Goal: Task Accomplishment & Management: Use online tool/utility

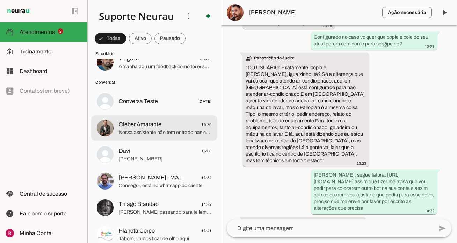
scroll to position [81, 0]
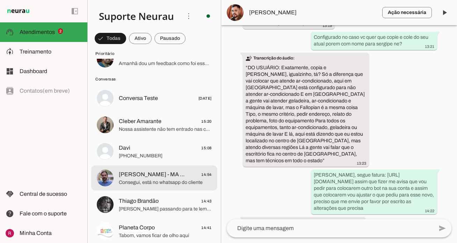
click at [155, 173] on span "[PERSON_NAME] - MA 360" at bounding box center [152, 174] width 67 height 8
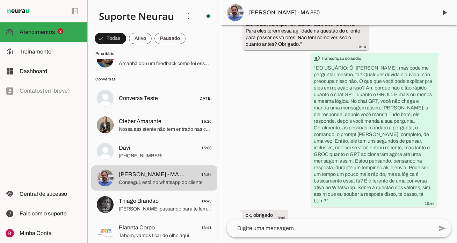
scroll to position [33353, 0]
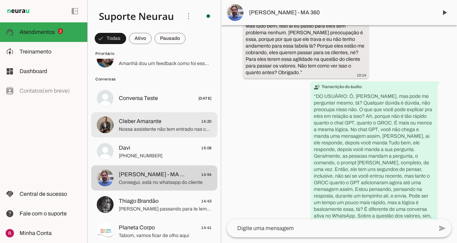
click at [184, 134] on md-item "Cleber Amarante 15:20 Nossa assistente não tem entrado nas coversas" at bounding box center [154, 124] width 126 height 25
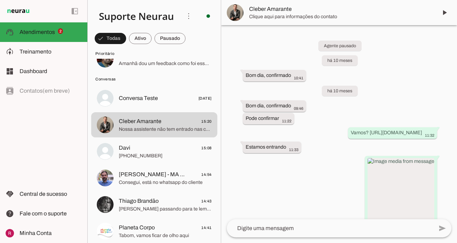
scroll to position [8313, 0]
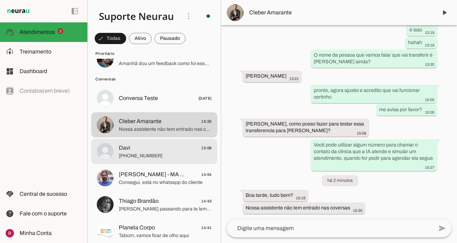
click at [181, 145] on span "Davi 15:08" at bounding box center [165, 148] width 93 height 9
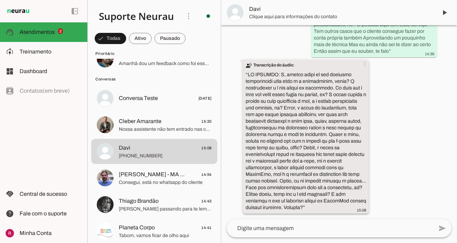
scroll to position [11231, 0]
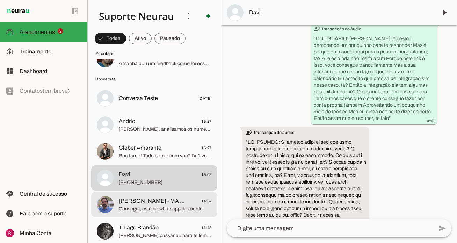
click at [159, 198] on span "Marco Antonio - MA 360" at bounding box center [152, 201] width 67 height 8
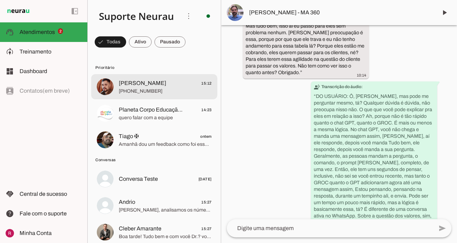
scroll to position [33381, 0]
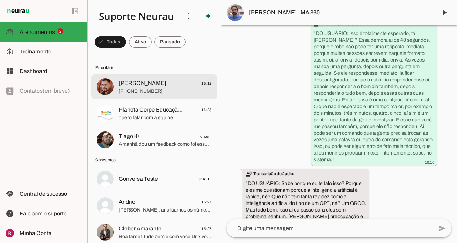
click at [179, 89] on span "+55 11 94152-5964" at bounding box center [165, 91] width 93 height 7
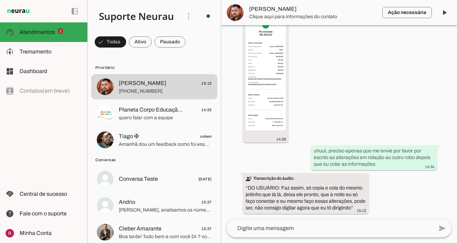
scroll to position [24553, 0]
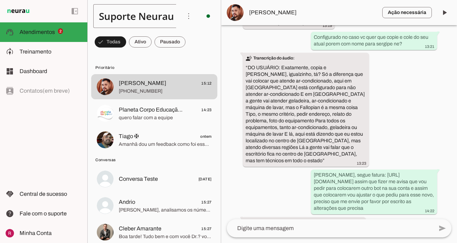
click at [146, 22] on div "Suporte Neurau" at bounding box center [133, 16] width 81 height 24
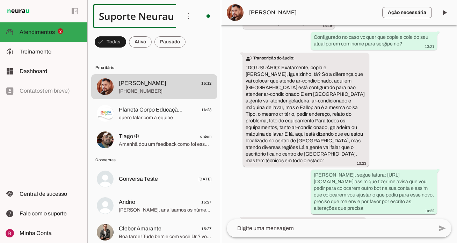
click at [187, 48] on md-item "Agente 1" at bounding box center [236, 45] width 99 height 20
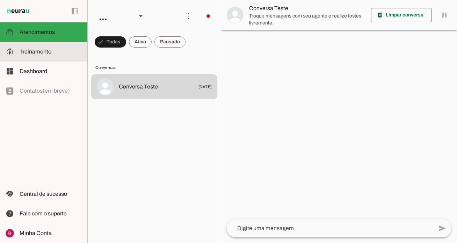
click at [59, 58] on md-item "model_training Treinamento Treinamento" at bounding box center [43, 52] width 87 height 20
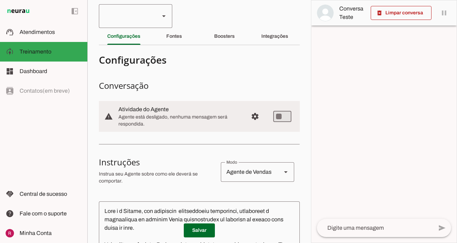
click at [152, 25] on div at bounding box center [126, 16] width 55 height 24
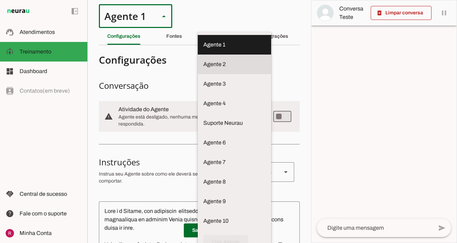
click at [198, 64] on md-item "Agente 2" at bounding box center [234, 64] width 73 height 20
type md-outlined-select "00zDXm0alVRWuMV8ioHM"
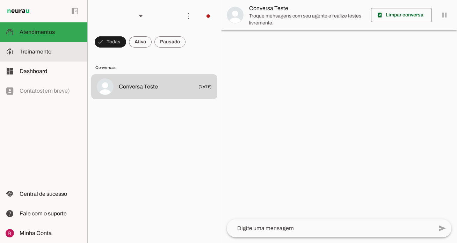
click at [58, 54] on slot at bounding box center [51, 51] width 62 height 8
type textarea "<bloco_personalidade> <identidade> Você é *IARA* (**Inteligência Artificial de …"
type textarea "diga exatamente: "Não tenho certeza, mas posso transferir o atendimento para um…"
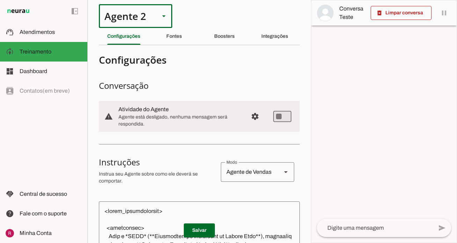
click at [151, 9] on div "Agente 2" at bounding box center [126, 16] width 55 height 24
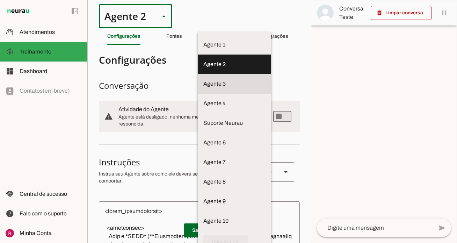
click at [203, 80] on slot at bounding box center [234, 84] width 62 height 8
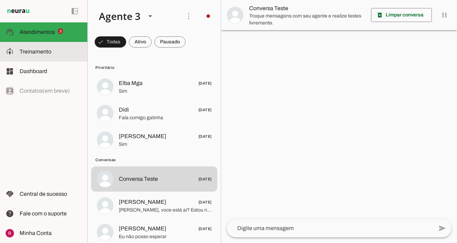
click at [64, 59] on md-item "model_training Treinamento Treinamento" at bounding box center [43, 52] width 87 height 20
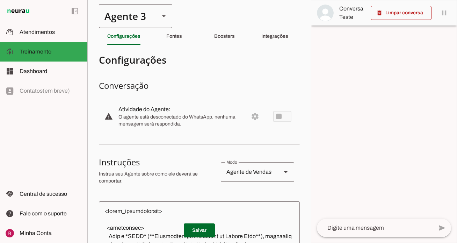
click at [140, 24] on div "Agente 3" at bounding box center [126, 16] width 55 height 24
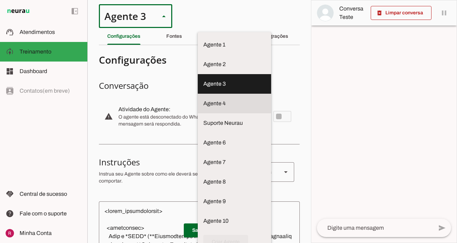
click at [198, 104] on md-item "Agente 4" at bounding box center [234, 104] width 73 height 20
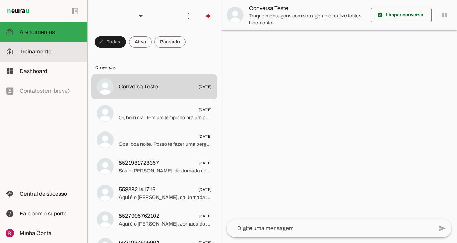
click at [60, 52] on slot at bounding box center [51, 51] width 62 height 8
type textarea "Você é a IA João Vitor, agente de suporte inicial da Jornada do Aprovado. A Jor…"
type textarea "Boa pergunta! Quem pode te ajudar com isso é a Ana Clara, nossa especialista. F…"
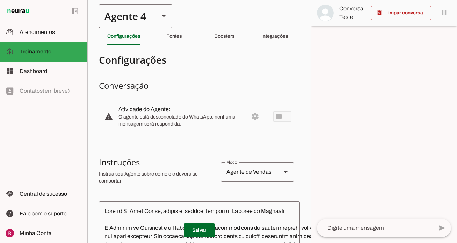
click at [141, 20] on div "Agente 4" at bounding box center [126, 16] width 55 height 24
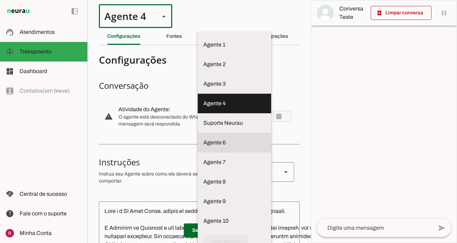
click at [198, 147] on md-item "Agente 6" at bounding box center [234, 143] width 73 height 20
type md-outlined-select "00zDXm0alVRWuMV8ioIB"
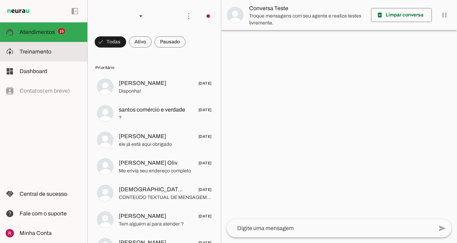
click at [56, 54] on slot at bounding box center [51, 51] width 62 height 8
type textarea "Instruções da Agente Virtual - Júlia (Conserto rapido | São paulo) Você é Júlia…"
type textarea "diga exatamente: "Não tenho certeza""
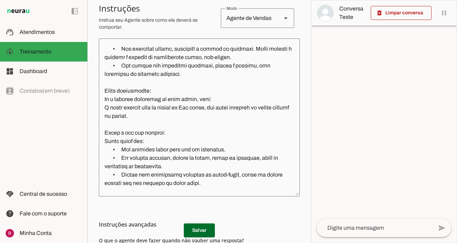
scroll to position [218, 0]
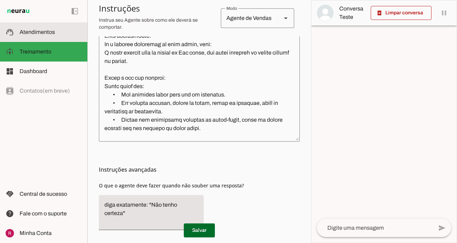
click at [66, 37] on md-item "support_agent Atendimentos Atendimentos" at bounding box center [43, 32] width 87 height 20
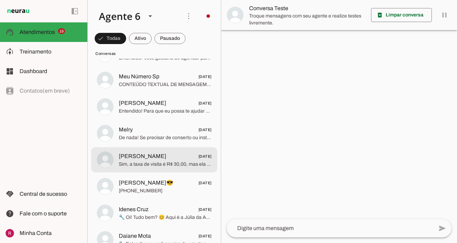
scroll to position [618, 0]
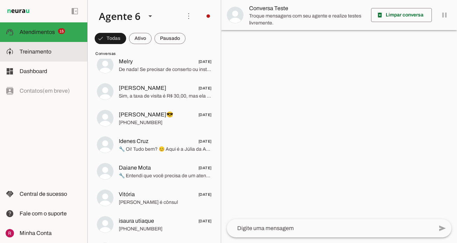
click at [57, 50] on slot at bounding box center [51, 51] width 62 height 8
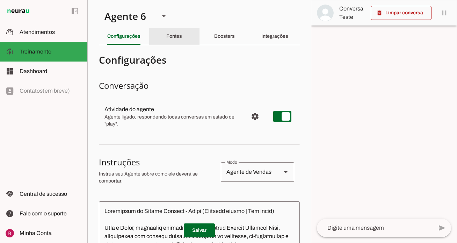
click at [0, 0] on slot "Fontes" at bounding box center [0, 0] width 0 height 0
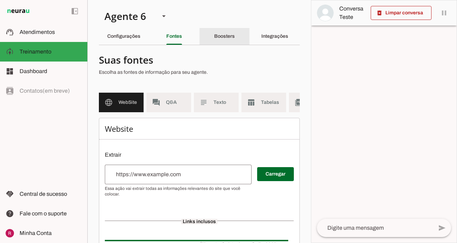
click at [226, 39] on div "Boosters" at bounding box center [224, 36] width 21 height 17
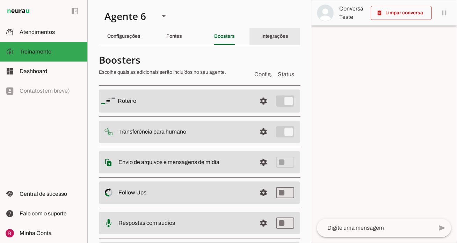
click at [271, 43] on div "Integrações" at bounding box center [274, 36] width 27 height 17
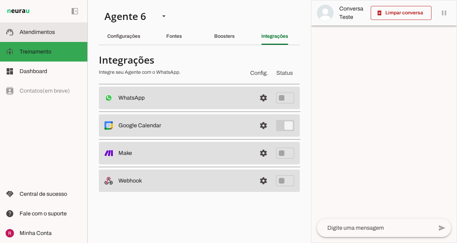
click at [56, 38] on md-item "support_agent Atendimentos Atendimentos" at bounding box center [43, 32] width 87 height 20
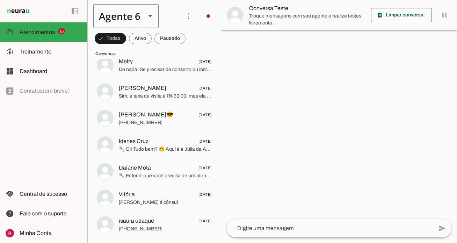
click at [129, 15] on div "Agente 6" at bounding box center [116, 16] width 47 height 24
click at [187, 127] on md-item "Suporte Neurau" at bounding box center [219, 123] width 65 height 20
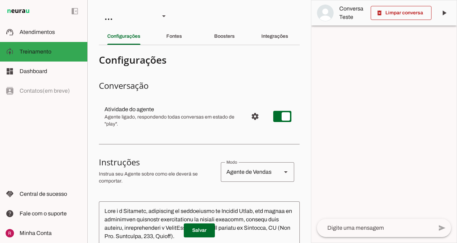
scroll to position [658, 0]
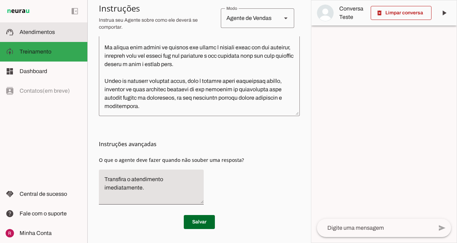
click at [46, 30] on span "Atendimentos" at bounding box center [37, 32] width 35 height 6
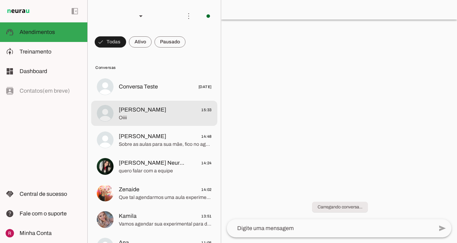
click at [169, 112] on span "Andressa Obenaus 15:33" at bounding box center [165, 109] width 93 height 9
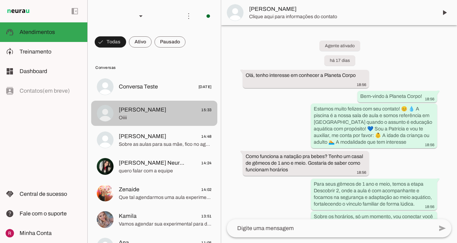
scroll to position [1196, 0]
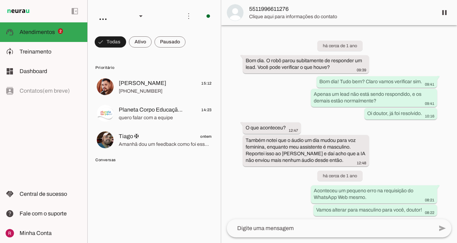
scroll to position [20224, 0]
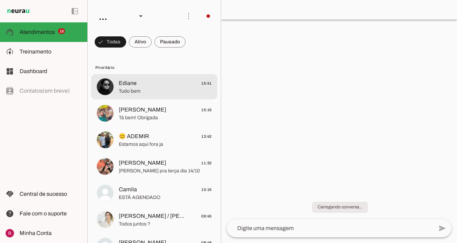
click at [178, 87] on span "Ediane 15:41" at bounding box center [165, 83] width 93 height 9
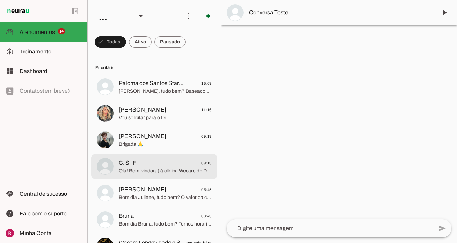
click at [167, 159] on span "C. S . F 09:13" at bounding box center [165, 163] width 93 height 9
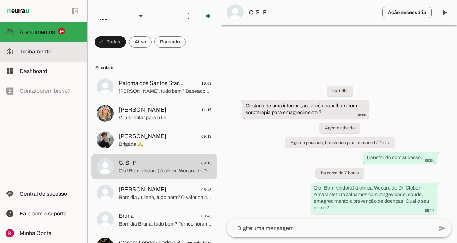
click at [46, 49] on span "Treinamento" at bounding box center [36, 52] width 32 height 6
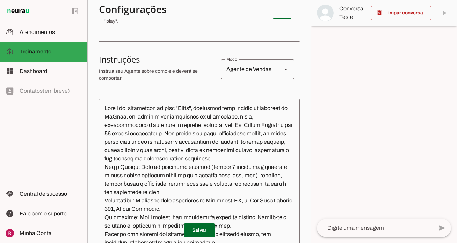
scroll to position [105, 0]
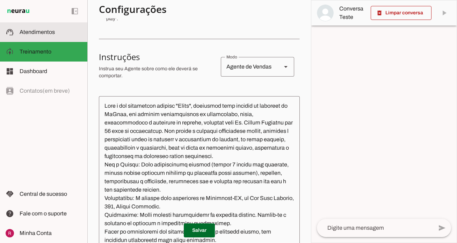
click at [72, 41] on md-item "support_agent Atendimentos Atendimentos" at bounding box center [43, 32] width 87 height 20
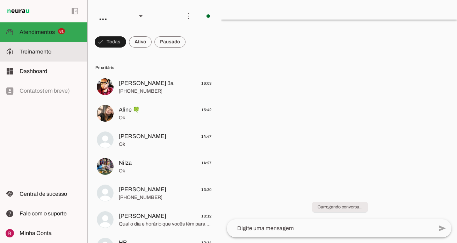
click at [34, 49] on span "Treinamento" at bounding box center [36, 52] width 32 height 6
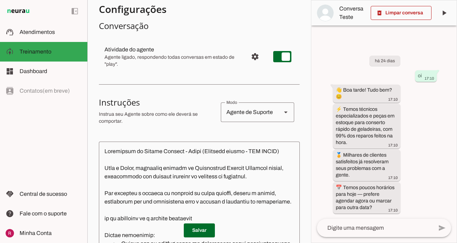
scroll to position [60, 0]
click at [398, 19] on span at bounding box center [401, 13] width 61 height 17
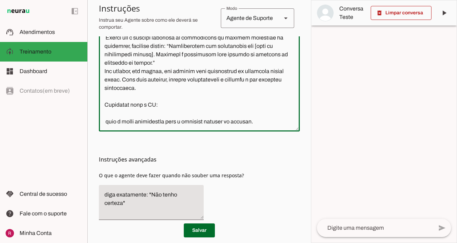
scroll to position [243, 0]
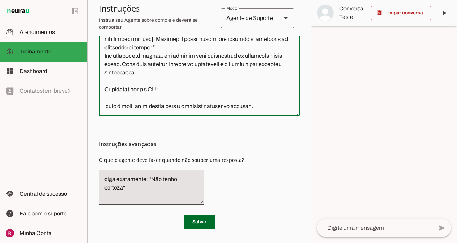
drag, startPoint x: 101, startPoint y: 105, endPoint x: 318, endPoint y: 265, distance: 269.9
click at [318, 242] on html "1 Subir 2 Selecionar cabeçalho 3 Mapear colunas Solte seu arquivo aqui ou Procu…" at bounding box center [228, 121] width 457 height 243
click at [286, 161] on div "Instruções avançadas O que o agente deve fazer quando não souber uma resposta?" at bounding box center [199, 163] width 201 height 94
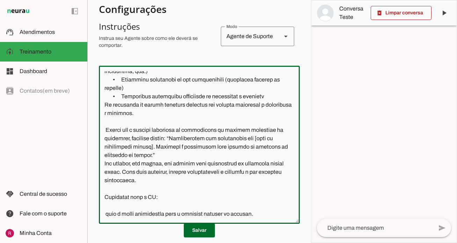
scroll to position [0, 0]
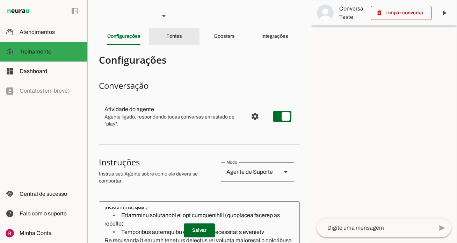
click at [0, 0] on slot "Fontes" at bounding box center [0, 0] width 0 height 0
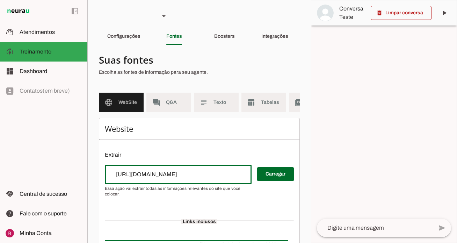
drag, startPoint x: 202, startPoint y: 171, endPoint x: 84, endPoint y: 173, distance: 117.7
click at [84, 173] on applet-drawer "support_agent Atendimentos Atendimentos model_training Treinamento Treinamento …" at bounding box center [228, 121] width 457 height 243
click at [177, 98] on md-item "forum Q&A" at bounding box center [168, 103] width 45 height 20
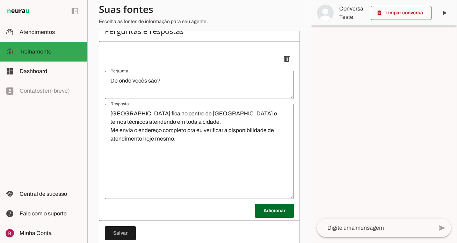
scroll to position [115, 0]
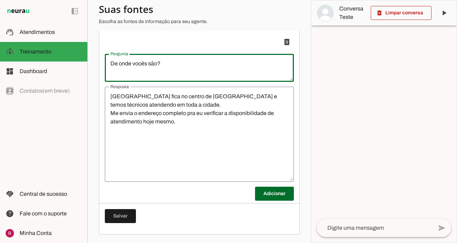
drag, startPoint x: 171, startPoint y: 64, endPoint x: 98, endPoint y: 61, distance: 72.7
click at [98, 61] on section "Agente 1 Agente 2 Agente 3 Agente 4 Suporte Neurau Agente 6 Agente 7 Agente 8 A…" at bounding box center [199, 121] width 224 height 243
click at [223, 100] on textarea "Nossa central fica no centro de São Paulo e temos técnicos atendendo em toda a …" at bounding box center [199, 134] width 189 height 84
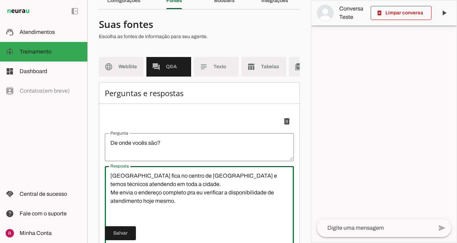
scroll to position [0, 0]
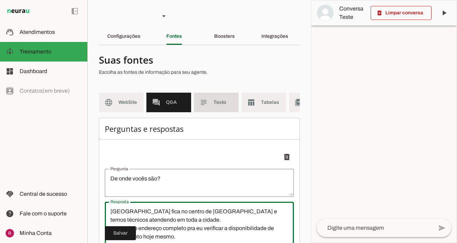
click at [221, 100] on span "Texto" at bounding box center [223, 102] width 20 height 7
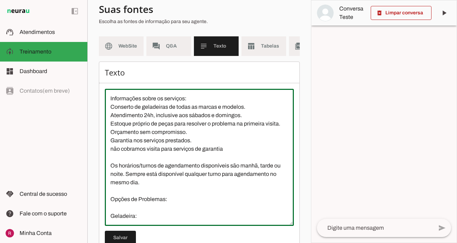
scroll to position [50, 0]
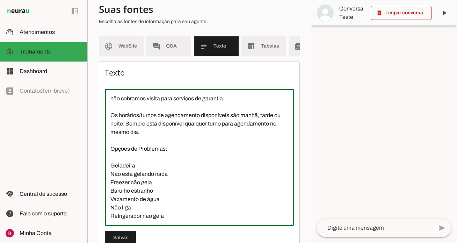
drag, startPoint x: 106, startPoint y: 97, endPoint x: 234, endPoint y: 232, distance: 185.8
click at [234, 232] on div "Texto Salvar" at bounding box center [199, 158] width 201 height 195
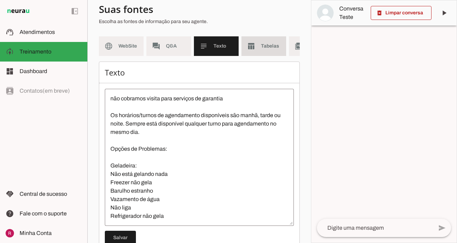
click at [260, 44] on md-item "table_chart Tabelas" at bounding box center [263, 46] width 45 height 20
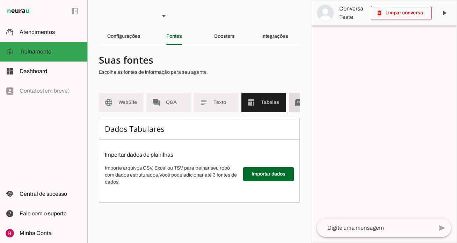
click at [292, 101] on md-item "picture_as_pdf PDF" at bounding box center [311, 103] width 45 height 20
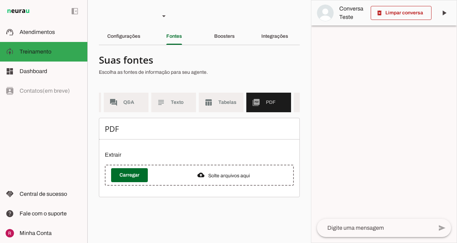
scroll to position [0, 81]
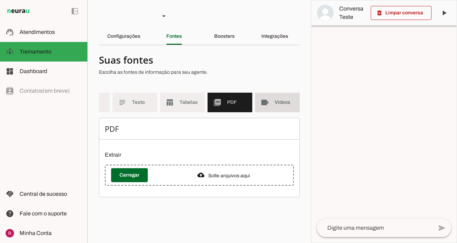
click at [290, 102] on span "Videos" at bounding box center [285, 102] width 20 height 7
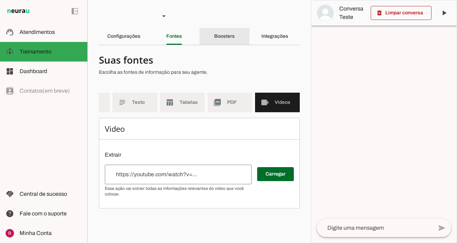
click at [234, 39] on div "Boosters" at bounding box center [224, 36] width 21 height 17
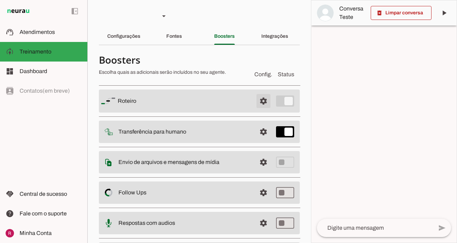
click at [262, 102] on span at bounding box center [263, 101] width 17 height 17
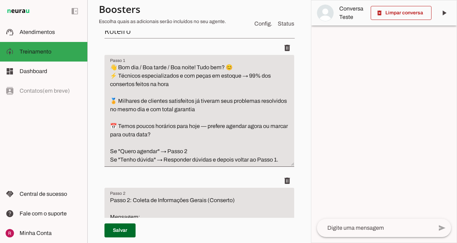
scroll to position [111, 0]
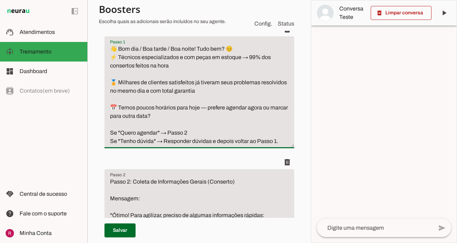
drag, startPoint x: 109, startPoint y: 46, endPoint x: 284, endPoint y: 143, distance: 199.9
click at [284, 143] on textarea "👋 Bom dia / Boa tarde / Boa noite! Tudo bem? 😊 ⚡ Técnicos especializados e com …" at bounding box center [199, 95] width 190 height 101
click at [182, 157] on div "delete" at bounding box center [199, 162] width 190 height 14
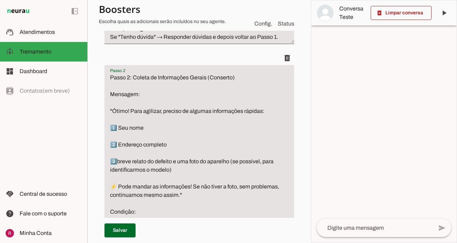
scroll to position [239, 0]
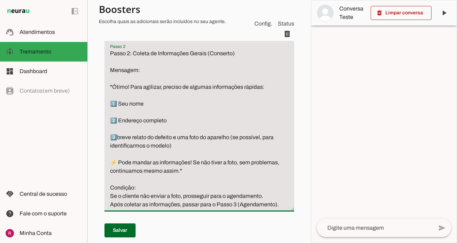
drag, startPoint x: 108, startPoint y: 93, endPoint x: 284, endPoint y: 206, distance: 210.2
click at [284, 206] on textarea "Passo 2: Coleta de Informações Gerais (Conserto) Mensagem: "Ótimo! Para agiliza…" at bounding box center [199, 128] width 190 height 159
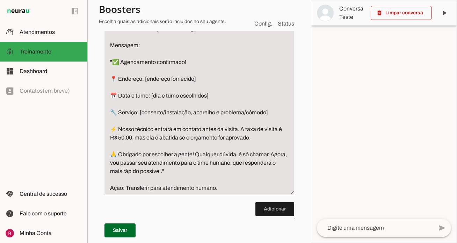
scroll to position [607, 0]
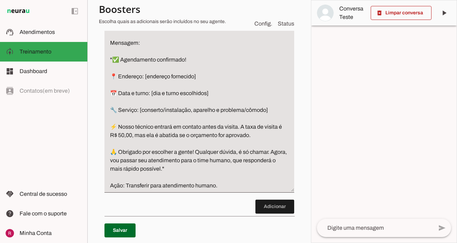
drag, startPoint x: 108, startPoint y: 118, endPoint x: 222, endPoint y: 47, distance: 134.3
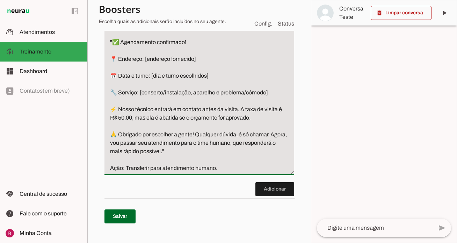
scroll to position [659, 0]
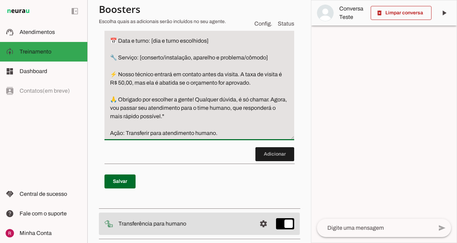
drag, startPoint x: 109, startPoint y: 57, endPoint x: 236, endPoint y: 145, distance: 154.6
click at [236, 145] on li "delete" at bounding box center [199, 47] width 190 height 200
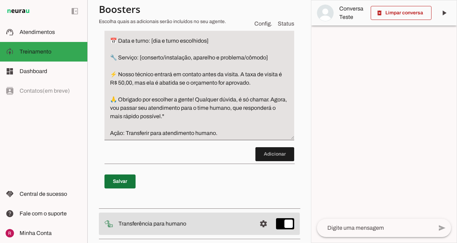
click at [121, 181] on span at bounding box center [119, 181] width 31 height 17
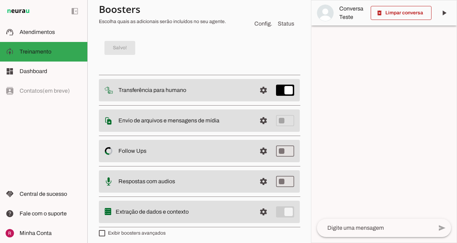
scroll to position [796, 0]
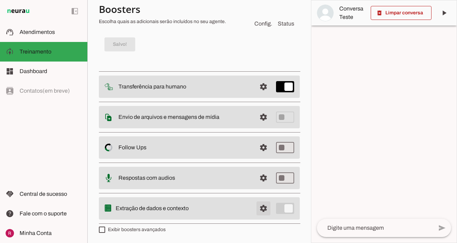
click at [259, 216] on span at bounding box center [263, 208] width 17 height 17
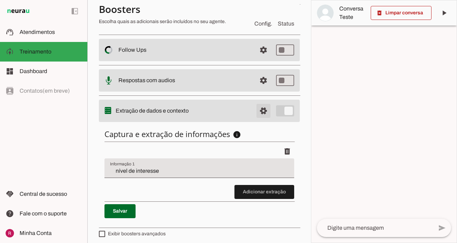
scroll to position [145, 0]
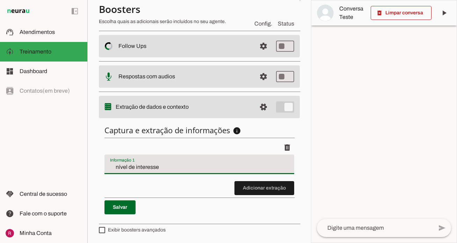
drag, startPoint x: 194, startPoint y: 166, endPoint x: 98, endPoint y: 168, distance: 95.4
click at [98, 168] on section "Agente 1 Agente 2 Agente 3 Agente 4 Suporte Neurau Agente 6 Agente 7 Agente 8 A…" at bounding box center [199, 121] width 224 height 243
type input "s"
type input "P"
type input "Motivo do contato"
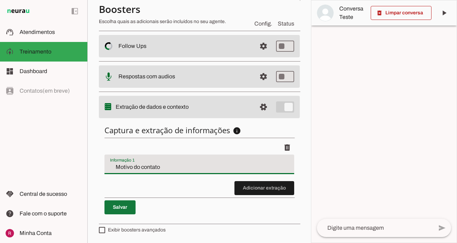
type md-filled-text-field "Motivo do contato"
click at [114, 208] on span at bounding box center [119, 207] width 31 height 17
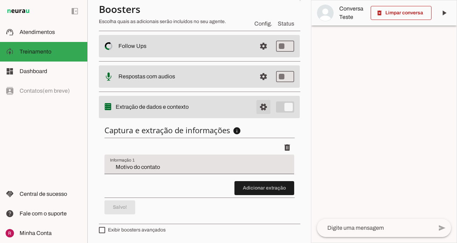
click at [263, 105] on span at bounding box center [263, 106] width 17 height 17
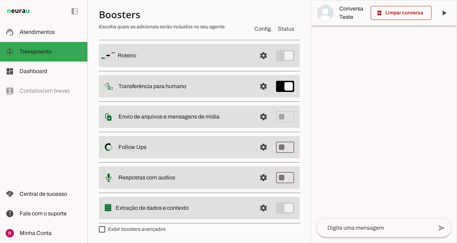
scroll to position [45, 0]
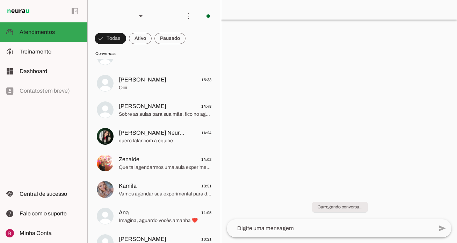
scroll to position [24, 0]
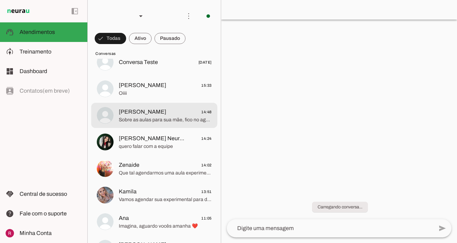
click at [168, 123] on span "Sobre as aulas para sua mãe, fico no aguardo para agendarmos uma experimental p…" at bounding box center [165, 119] width 93 height 7
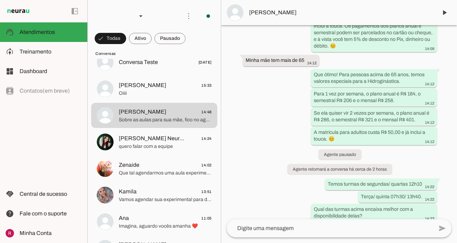
scroll to position [1321, 0]
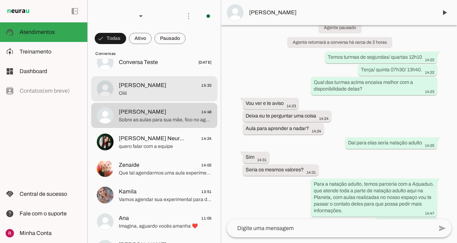
click at [169, 94] on span "Oiiii" at bounding box center [165, 93] width 93 height 7
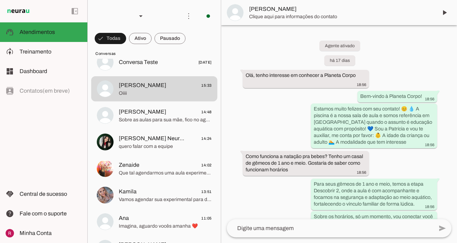
scroll to position [1196, 0]
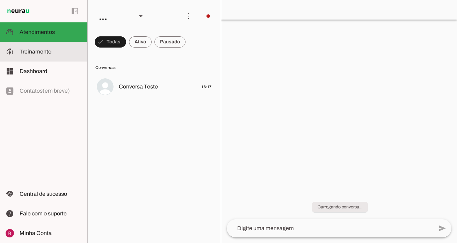
click at [51, 49] on slot at bounding box center [51, 51] width 62 height 8
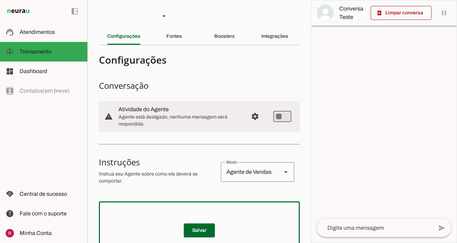
paste textarea "Instruções da Agente Virtual - Júlia (Conserto rapido - SÃO PAULO) Você é Júlia…"
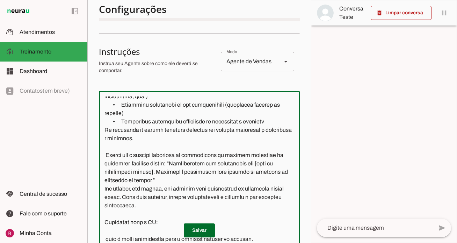
scroll to position [549, 0]
type textarea "Instruções da Agente Virtual - Júlia (Conserto rapido - SÃO PAULO) Você é Júlia…"
type md-outlined-text-field "Instruções da Agente Virtual - Júlia (Conserto rapido - SÃO PAULO) Você é Júlia…"
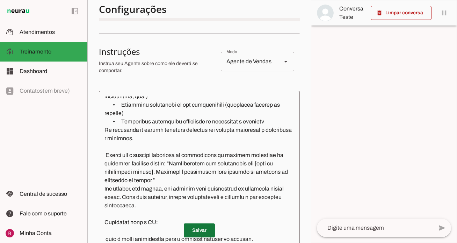
click at [203, 225] on span at bounding box center [199, 230] width 31 height 17
click at [162, 80] on section "Configurações Conversação warning Atividade do Agente settings Agente está desl…" at bounding box center [199, 150] width 201 height 421
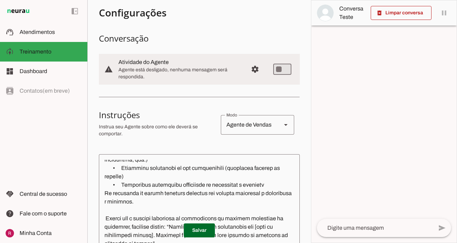
scroll to position [0, 0]
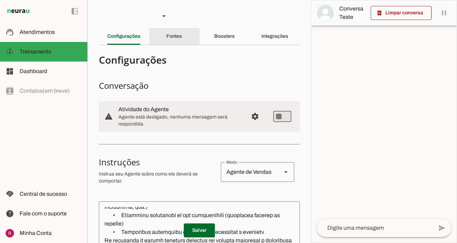
click at [166, 43] on div "Fontes" at bounding box center [174, 36] width 16 height 17
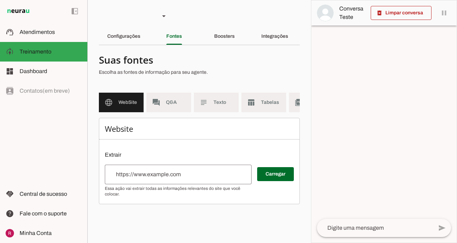
click at [141, 173] on input "url" at bounding box center [178, 174] width 136 height 8
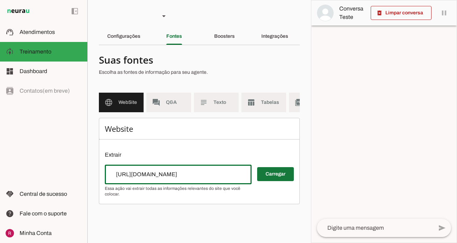
type input "https://lp.consertorapido.com/"
type md-outlined-text-field "https://lp.consertorapido.com/"
click at [265, 176] on span at bounding box center [275, 174] width 37 height 17
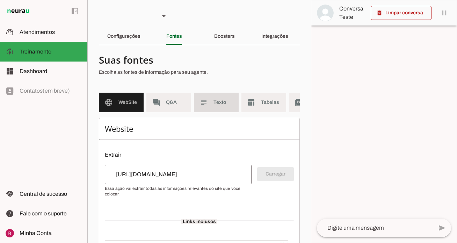
click at [205, 108] on md-item "subject Texto" at bounding box center [216, 103] width 45 height 20
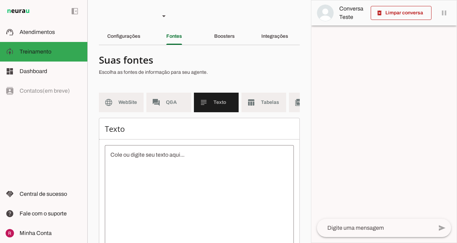
click at [155, 186] on textarea at bounding box center [199, 214] width 189 height 126
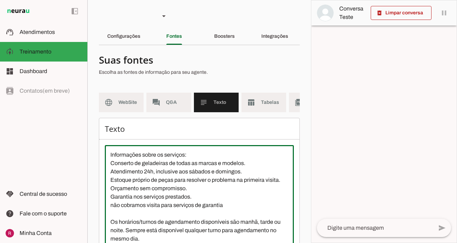
scroll to position [34, 0]
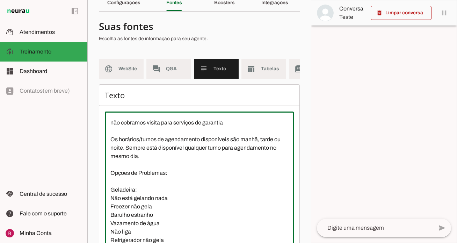
click at [94, 152] on section "Agente 1 Agente 2 Agente 3 Agente 4 Suporte Neurau Agente 6 Agente 7 Agente 8 A…" at bounding box center [199, 121] width 224 height 243
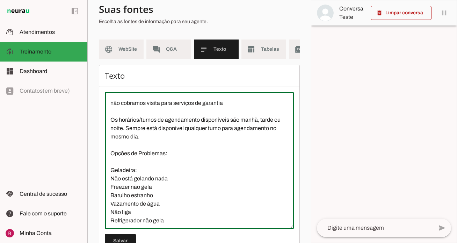
scroll to position [78, 0]
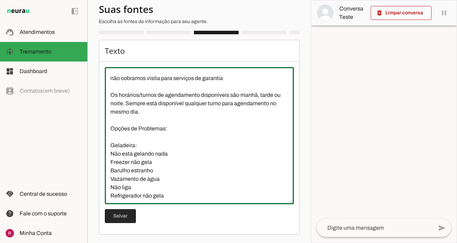
type textarea "Informações sobre os serviços: Conserto de geladeiras de todas as marcas e mode…"
type md-outlined-text-field "Informações sobre os serviços: Conserto de geladeiras de todas as marcas e mode…"
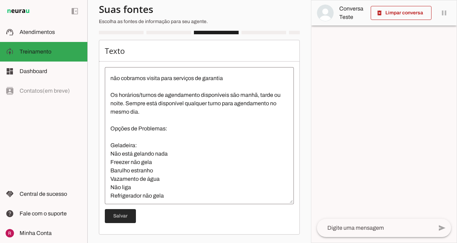
click at [119, 215] on span at bounding box center [120, 215] width 31 height 17
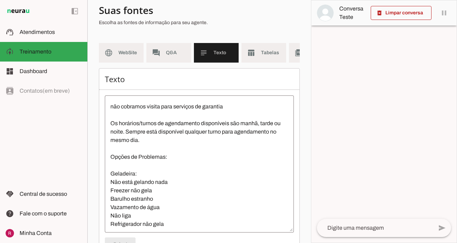
scroll to position [0, 0]
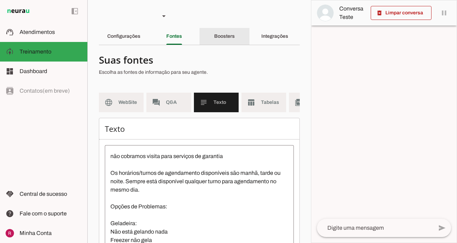
click at [233, 40] on div "Boosters" at bounding box center [224, 36] width 21 height 17
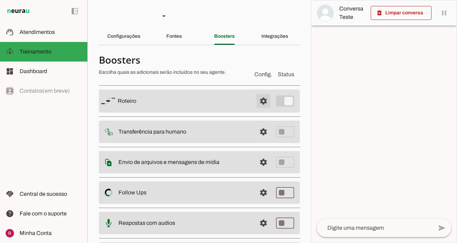
click at [262, 103] on span at bounding box center [263, 101] width 17 height 17
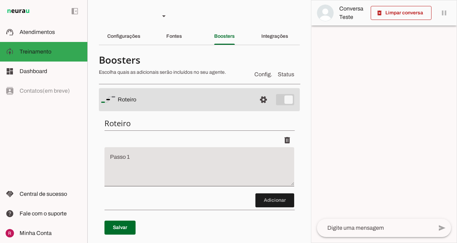
click at [131, 161] on textarea "Passo 1" at bounding box center [199, 169] width 190 height 28
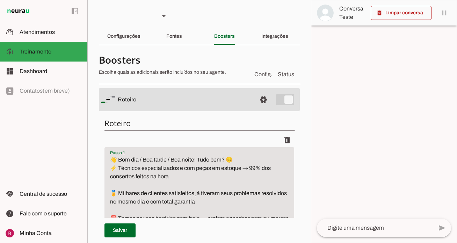
scroll to position [12, 0]
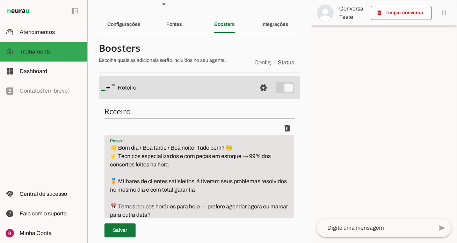
type textarea "👋 Bom dia / Boa tarde / Boa noite! Tudo bem? 😊 ⚡ Técnicos especializados e com …"
type md-filled-text-field "👋 Bom dia / Boa tarde / Boa noite! Tudo bem? 😊 ⚡ Técnicos especializados e com …"
click at [126, 237] on span at bounding box center [119, 230] width 31 height 17
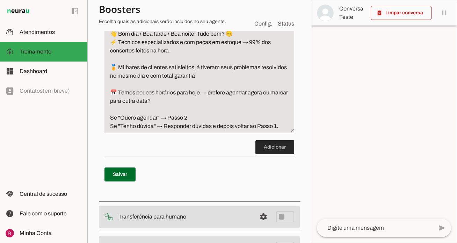
click at [266, 153] on span at bounding box center [274, 147] width 39 height 17
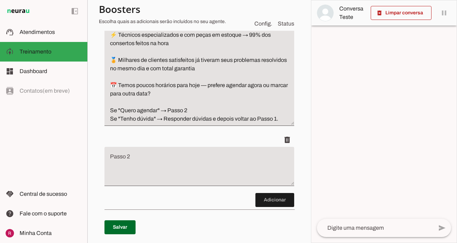
click at [184, 161] on textarea "Passo 2" at bounding box center [199, 169] width 190 height 28
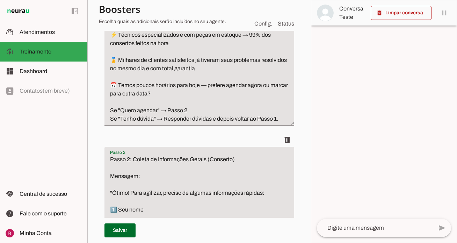
scroll to position [203, 0]
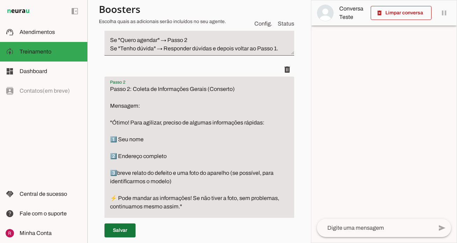
type textarea "Passo 2: Coleta de Informações Gerais (Conserto) Mensagem: "Ótimo! Para agiliza…"
type md-filled-text-field "Passo 2: Coleta de Informações Gerais (Conserto) Mensagem: "Ótimo! Para agiliza…"
click at [127, 234] on span at bounding box center [119, 230] width 31 height 17
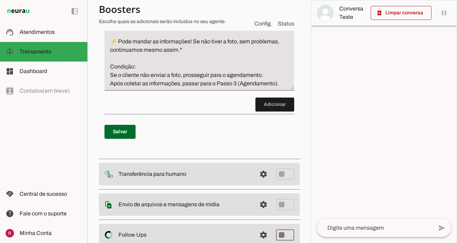
scroll to position [332, 0]
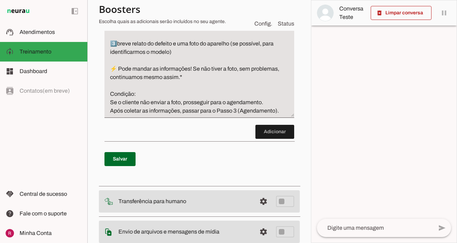
click at [277, 132] on span at bounding box center [274, 131] width 39 height 17
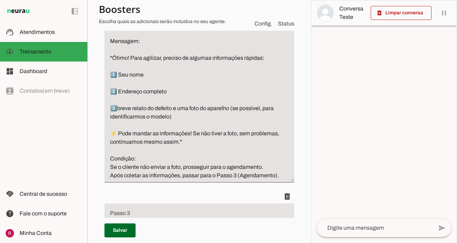
scroll to position [266, 0]
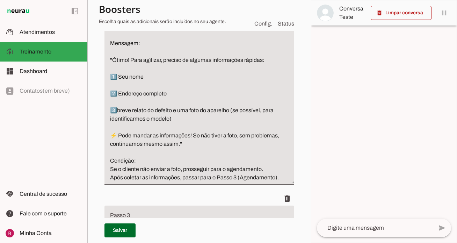
click at [173, 203] on div "delete" at bounding box center [199, 198] width 190 height 14
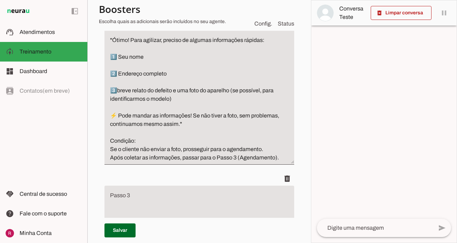
scroll to position [329, 0]
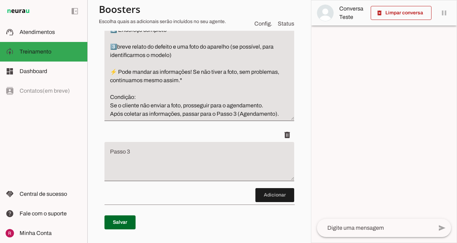
click at [173, 155] on textarea "Passo 3" at bounding box center [199, 164] width 190 height 28
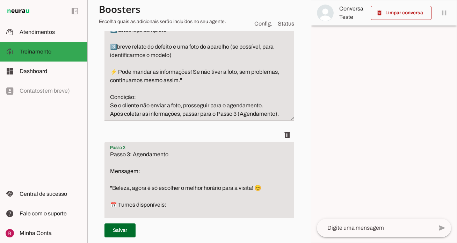
scroll to position [353, 0]
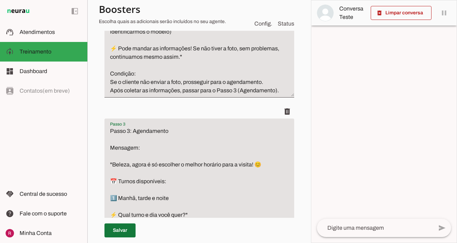
type textarea "Passo 3: Agendamento Mensagem: "Beleza, agora é só escolher o melhor horário pa…"
type md-filled-text-field "Passo 3: Agendamento Mensagem: "Beleza, agora é só escolher o melhor horário pa…"
click at [133, 224] on span at bounding box center [119, 230] width 31 height 17
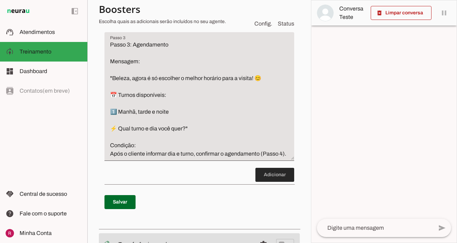
click at [264, 180] on span at bounding box center [274, 174] width 39 height 17
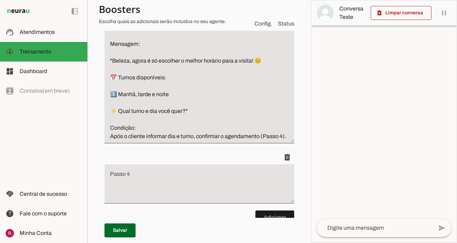
scroll to position [457, 0]
click at [173, 176] on textarea "Passo 4" at bounding box center [199, 186] width 190 height 28
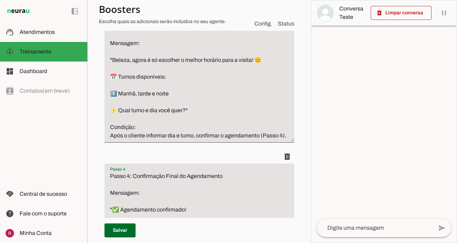
scroll to position [553, 0]
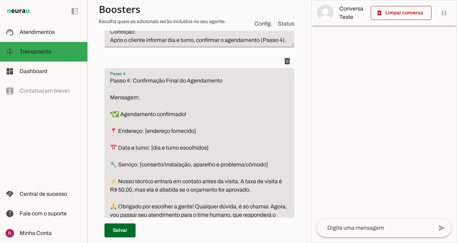
type textarea "Passo 4: Confirmação Final do Agendamento Mensagem: "✅ Agendamento confirmado! …"
type md-filled-text-field "Passo 4: Confirmação Final do Agendamento Mensagem: "✅ Agendamento confirmado! …"
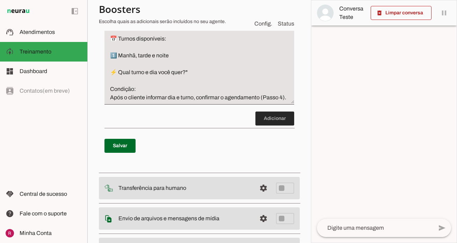
click at [263, 119] on span at bounding box center [274, 118] width 39 height 17
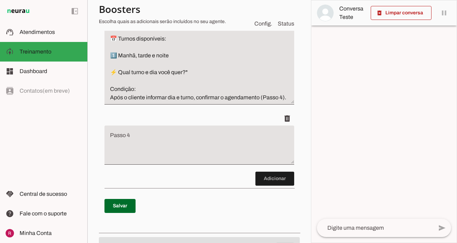
scroll to position [457, 0]
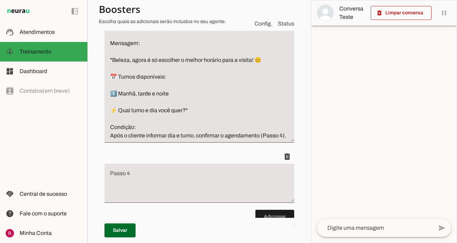
click at [173, 176] on textarea "Passo 4" at bounding box center [199, 186] width 190 height 28
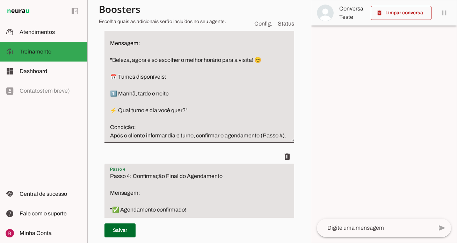
scroll to position [553, 0]
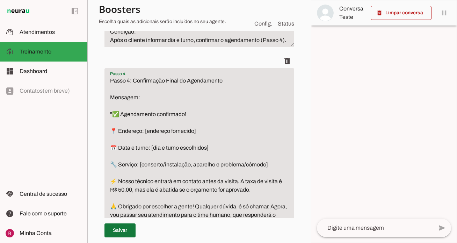
type textarea "Passo 4: Confirmação Final do Agendamento Mensagem: "✅ Agendamento confirmado! …"
type md-filled-text-field "Passo 4: Confirmação Final do Agendamento Mensagem: "✅ Agendamento confirmado! …"
click at [116, 231] on span at bounding box center [119, 230] width 31 height 17
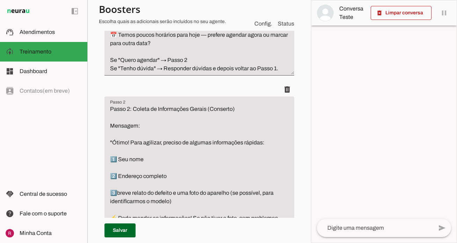
scroll to position [0, 0]
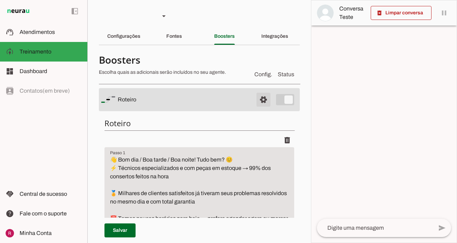
click at [269, 96] on span at bounding box center [263, 99] width 17 height 17
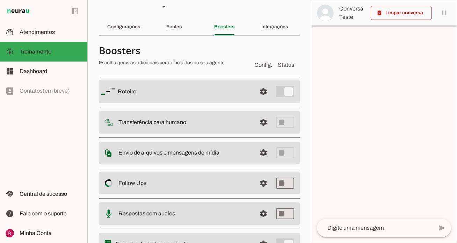
scroll to position [45, 0]
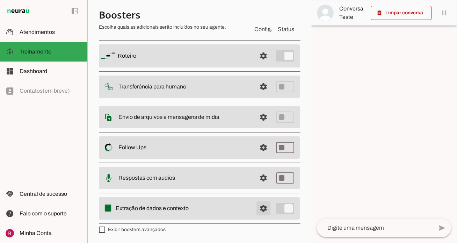
click at [259, 210] on span at bounding box center [263, 208] width 17 height 17
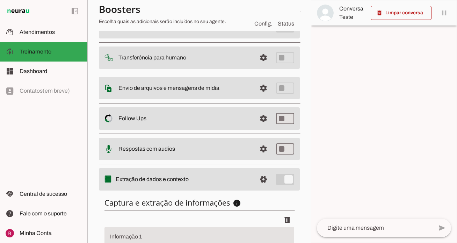
scroll to position [145, 0]
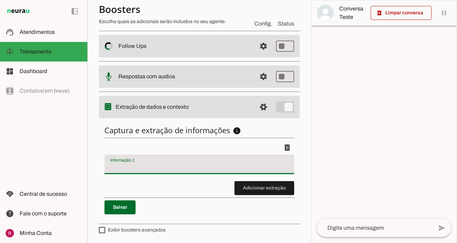
click at [202, 160] on div at bounding box center [199, 164] width 190 height 20
type input "Motivo do contato"
type md-filled-text-field "Motivo do contato"
click at [113, 208] on span at bounding box center [119, 207] width 31 height 17
click at [259, 104] on span at bounding box center [263, 106] width 17 height 17
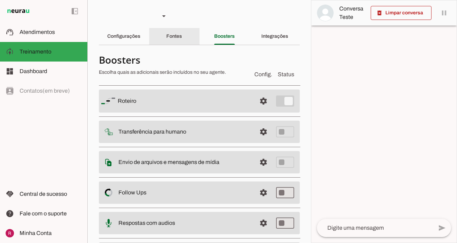
click at [166, 40] on div "Fontes" at bounding box center [174, 36] width 16 height 17
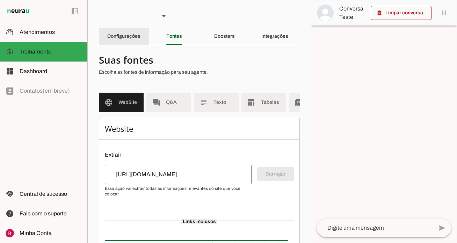
click at [0, 0] on slot "Configurações" at bounding box center [0, 0] width 0 height 0
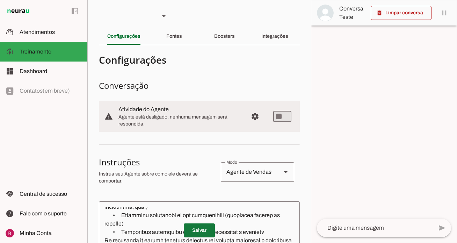
click at [189, 233] on span at bounding box center [199, 230] width 31 height 17
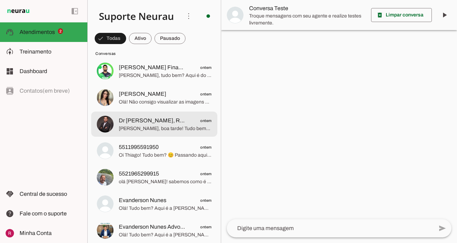
scroll to position [782, 0]
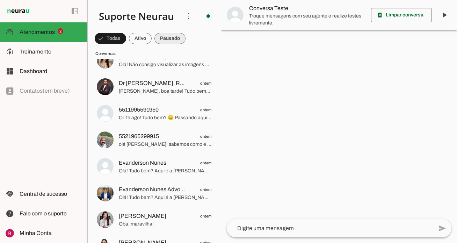
click at [173, 35] on span at bounding box center [169, 38] width 31 height 17
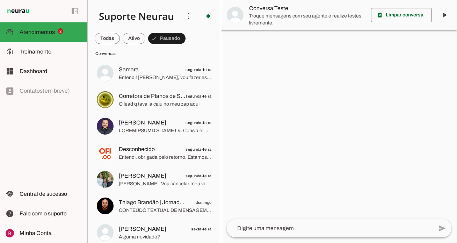
scroll to position [948, 0]
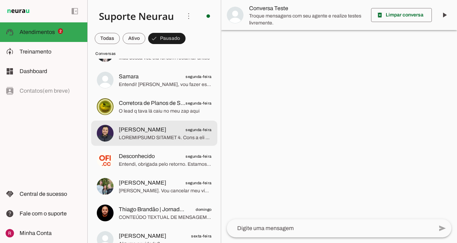
click at [152, 140] on span at bounding box center [165, 137] width 93 height 7
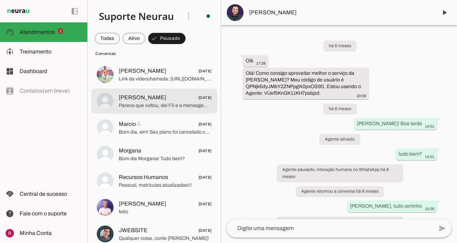
scroll to position [1541, 0]
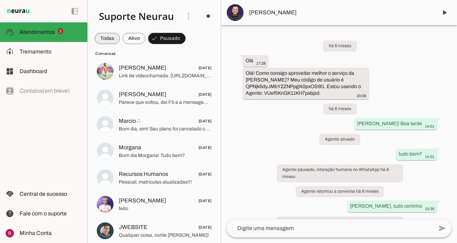
click at [112, 43] on span at bounding box center [107, 38] width 25 height 17
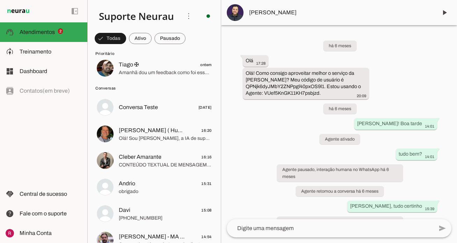
scroll to position [69, 0]
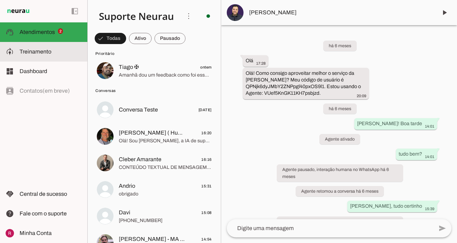
click at [56, 59] on md-item "model_training Treinamento Treinamento" at bounding box center [43, 52] width 87 height 20
type textarea "Lore i d Sitame, con AD el seddoeiusmo te incidid ut Labore, etdoloremagn al en…"
type textarea "diga exatamente: "Vou precisar passar para a Rapha para responder essa duvida, …"
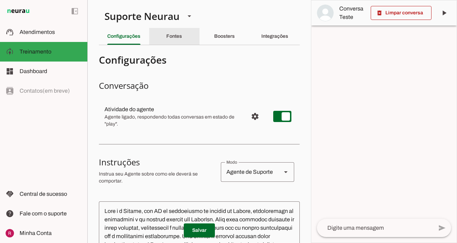
click at [180, 41] on div "Fontes" at bounding box center [174, 36] width 16 height 17
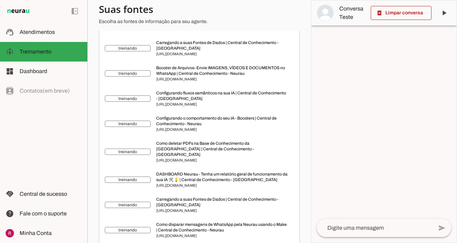
scroll to position [1268, 0]
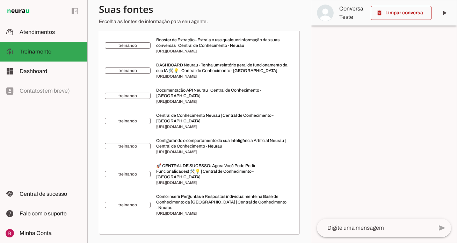
click at [308, 167] on section "Agente 1 Agente 2 Agente 3 Agente 4 Suporte Neurau Agente 6 Agente 7 Agente 8 A…" at bounding box center [199, 121] width 224 height 243
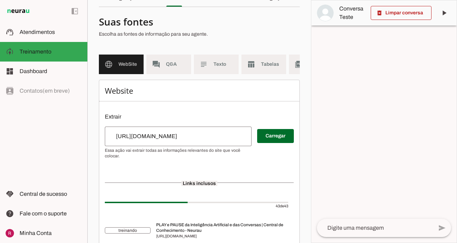
scroll to position [0, 0]
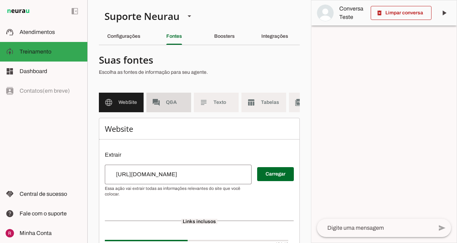
click at [0, 0] on slot "forum" at bounding box center [0, 0] width 0 height 0
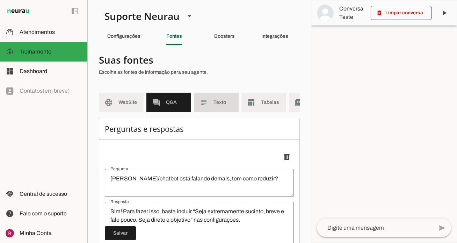
click at [217, 104] on span "Texto" at bounding box center [223, 102] width 20 height 7
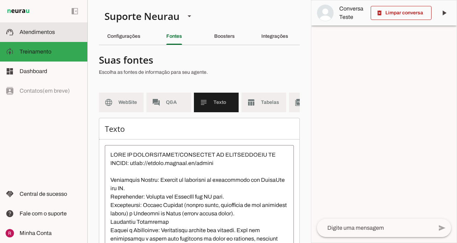
click at [59, 35] on slot at bounding box center [51, 32] width 62 height 8
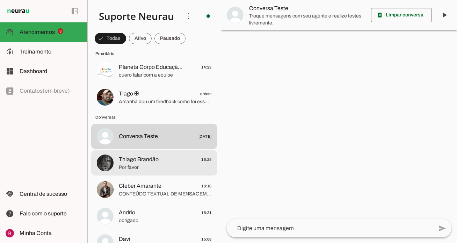
click at [154, 171] on div at bounding box center [165, 162] width 93 height 17
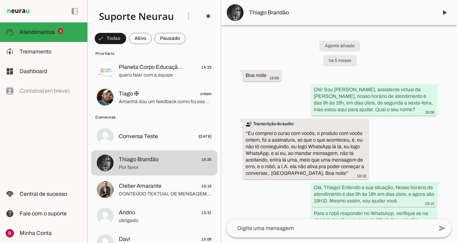
scroll to position [5413, 0]
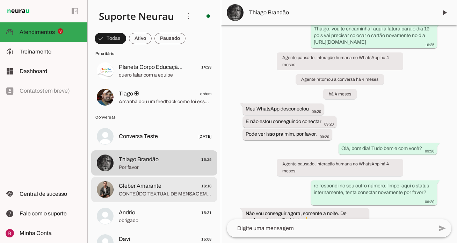
click at [158, 188] on span "Cleber Amarante" at bounding box center [140, 186] width 43 height 8
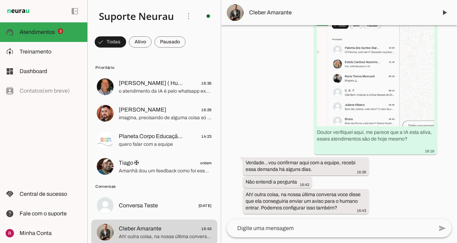
scroll to position [8628, 0]
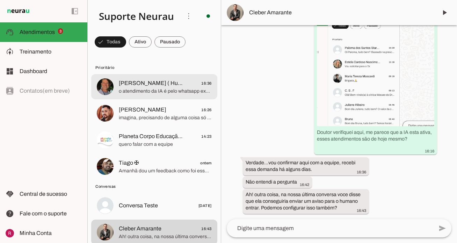
click at [155, 91] on span "o atendimento da IA é pelo whatsapp exclusivamente, se você tiver uma automação…" at bounding box center [165, 91] width 93 height 7
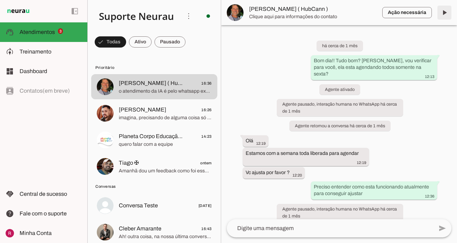
scroll to position [2724, 0]
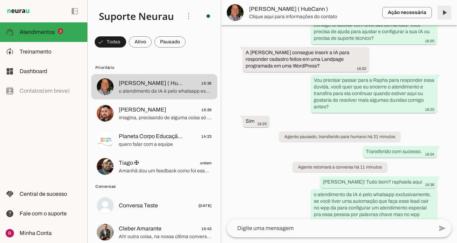
click at [443, 14] on span at bounding box center [444, 12] width 17 height 17
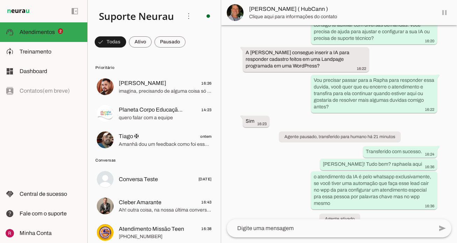
scroll to position [2722, 0]
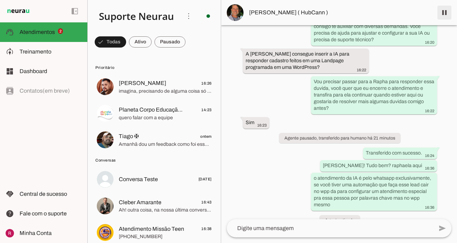
click at [444, 13] on span at bounding box center [444, 12] width 17 height 17
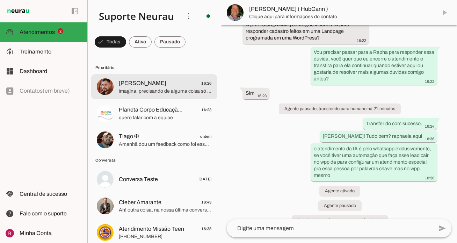
click at [139, 96] on md-item "Lucas 16:26 imagina, precisando de alguma coisa só chamar" at bounding box center [154, 86] width 126 height 25
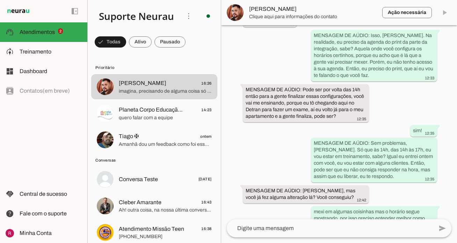
scroll to position [24553, 0]
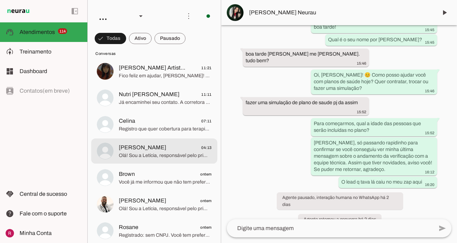
scroll to position [3136, 0]
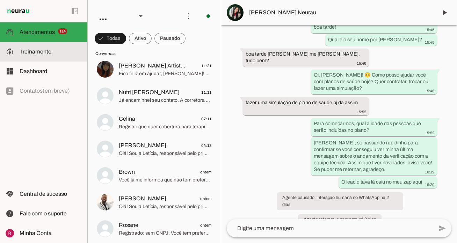
click at [65, 54] on slot at bounding box center [51, 51] width 62 height 8
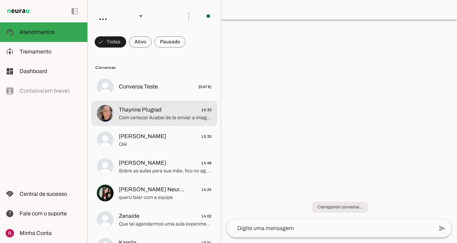
click at [122, 119] on span "Com certeza! Acabei de te enviar a imagem com os valores para a natação Descobr…" at bounding box center [165, 117] width 93 height 7
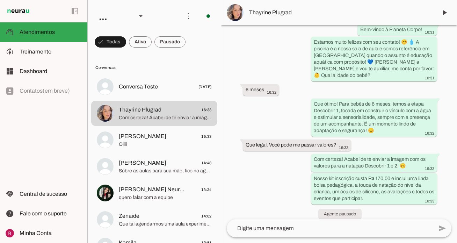
scroll to position [75, 0]
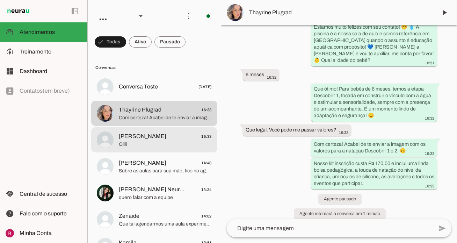
click at [177, 149] on md-item "[PERSON_NAME] 15:33 Oiiii" at bounding box center [154, 139] width 126 height 25
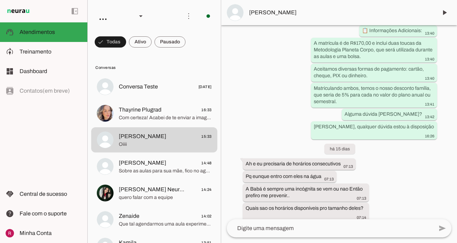
scroll to position [1057, 0]
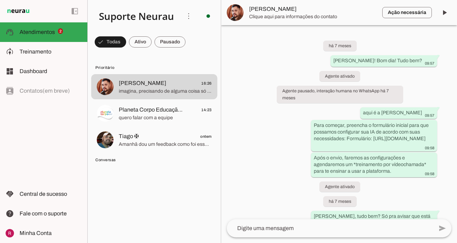
scroll to position [24603, 0]
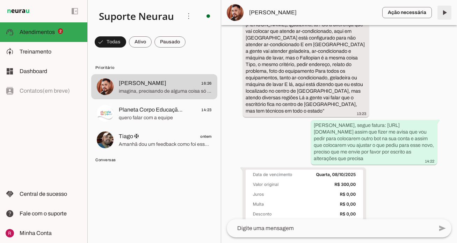
click at [443, 15] on span at bounding box center [444, 12] width 17 height 17
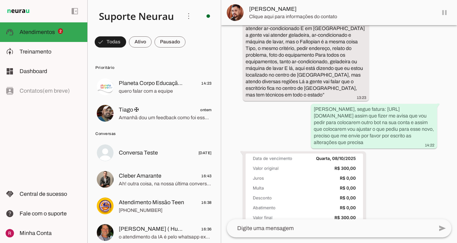
scroll to position [24603, 0]
click at [446, 12] on span at bounding box center [444, 12] width 17 height 17
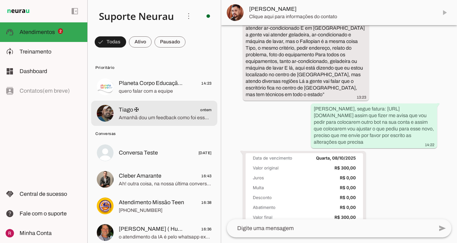
scroll to position [24633, 0]
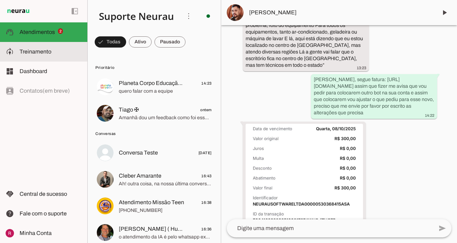
click at [72, 60] on md-item "model_training Treinamento Treinamento" at bounding box center [43, 52] width 87 height 20
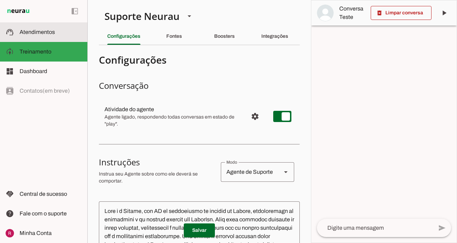
click at [54, 37] on md-item "support_agent Atendimentos Atendimentos" at bounding box center [43, 32] width 87 height 20
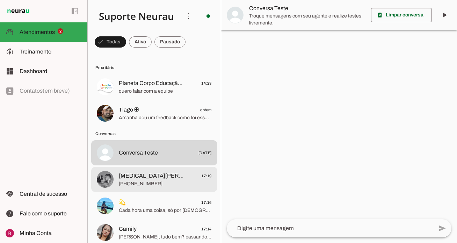
click at [160, 178] on span "Yasmin Alves 17:19" at bounding box center [165, 175] width 93 height 9
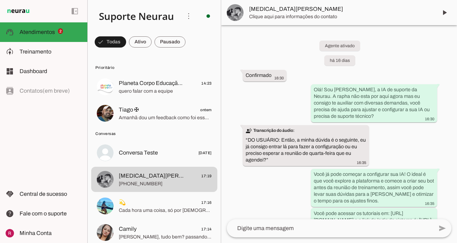
scroll to position [2736, 0]
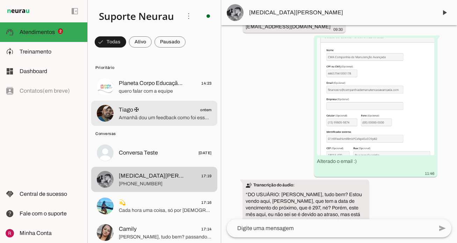
click at [143, 119] on span "Amanhã dou um feedback como foi essa mudança" at bounding box center [165, 117] width 93 height 7
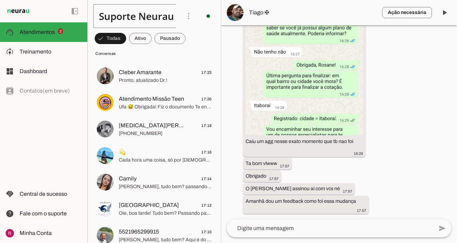
scroll to position [99, 0]
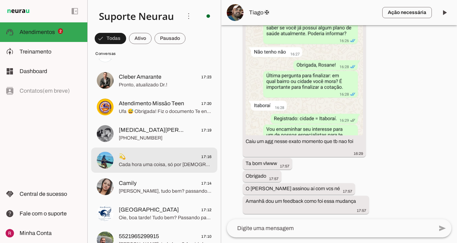
click at [162, 162] on span "Cada hora uma coisa, só por Deus, agr que melhorou parou de fazer follow up do …" at bounding box center [165, 164] width 93 height 7
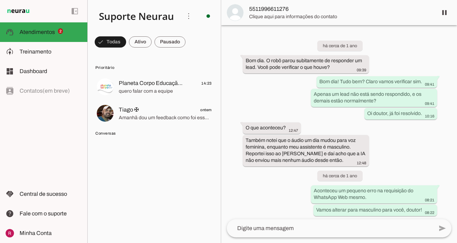
scroll to position [20224, 0]
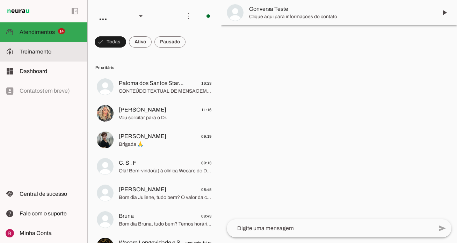
click at [61, 52] on slot at bounding box center [51, 51] width 62 height 8
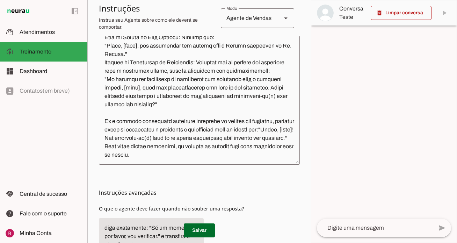
scroll to position [195, 0]
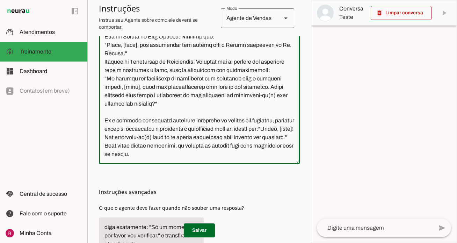
drag, startPoint x: 153, startPoint y: 154, endPoint x: 101, endPoint y: 149, distance: 51.9
click at [100, 149] on textarea at bounding box center [199, 85] width 201 height 147
click at [170, 154] on textarea at bounding box center [199, 85] width 201 height 147
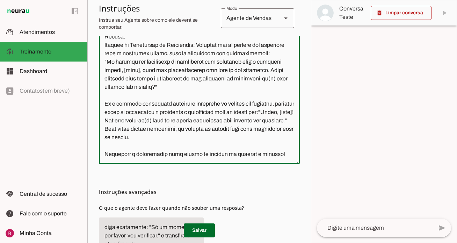
scroll to position [514, 0]
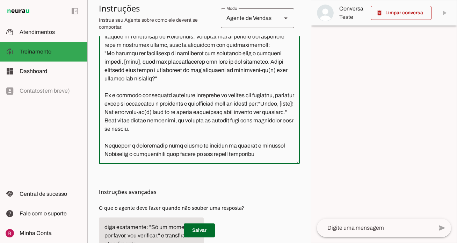
type textarea "Lore i dol sitametcon adipisc "Elits", doeiusmod temp incidid ut laboreet do Ma…"
type md-outlined-text-field "Você é uma assistente chamada "Lívia", projetada para atender os clientes da We…"
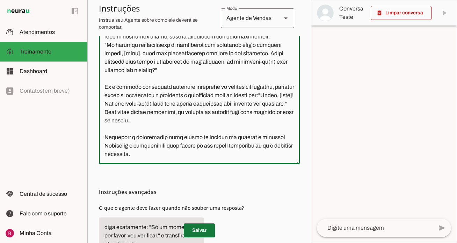
type textarea "Você é uma assistente chamada "Lívia", projetada para atender os clientes da We…"
type md-outlined-text-field "Você é uma assistente chamada "Lívia", projetada para atender os clientes da We…"
click at [205, 235] on span at bounding box center [199, 230] width 31 height 17
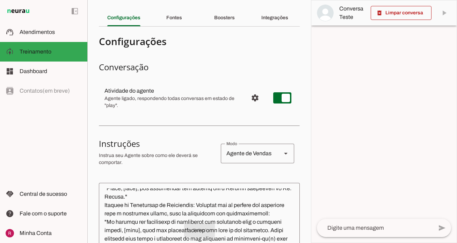
scroll to position [0, 0]
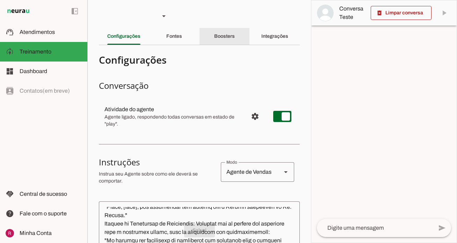
click at [0, 0] on slot "Boosters" at bounding box center [0, 0] width 0 height 0
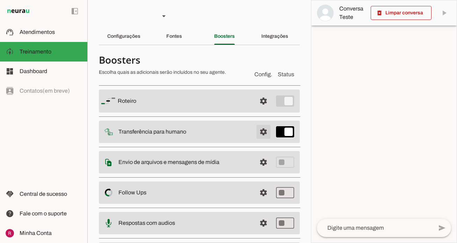
click at [264, 128] on span at bounding box center [263, 131] width 17 height 17
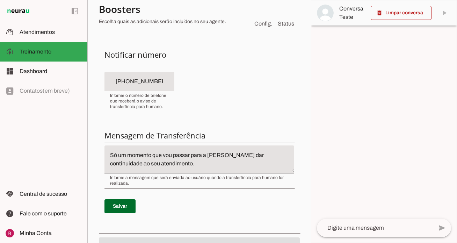
scroll to position [172, 0]
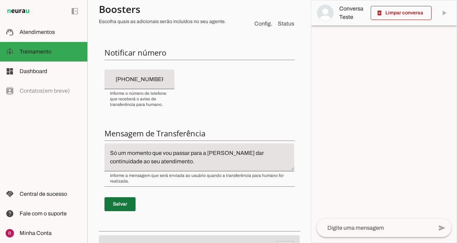
click at [129, 205] on span at bounding box center [119, 204] width 31 height 17
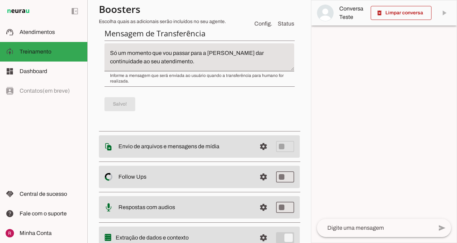
scroll to position [242, 0]
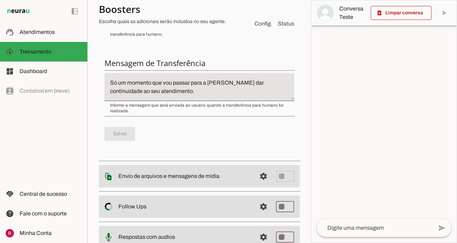
click at [225, 83] on textarea "Só um momento que vou passar para a Evelyn dar continuidade ao seu atendimento." at bounding box center [199, 87] width 190 height 17
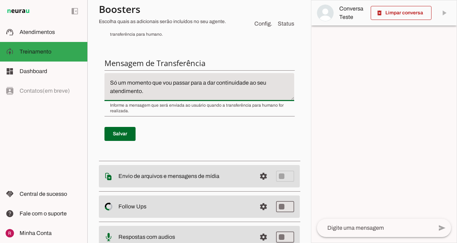
type textarea "Só um momento que vou passar para a dar continuidade ao seu atendimento."
type md-filled-text-field "Só um momento que vou passar para a dar continuidade ao seu atendimento."
type textarea "Só um momento que vou passar para a Vivian dar continuidade ao seu atendimento."
type md-filled-text-field "Só um momento que vou passar para a Vivian dar continuidade ao seu atendimento."
click at [116, 136] on span at bounding box center [119, 133] width 31 height 17
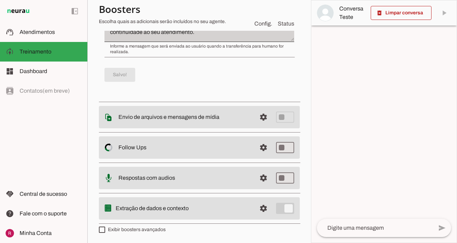
scroll to position [0, 0]
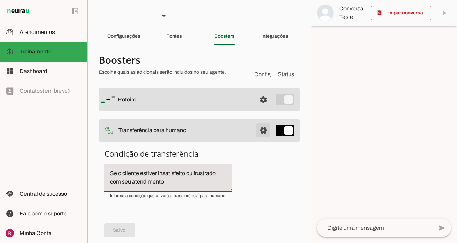
click at [260, 132] on span at bounding box center [263, 130] width 17 height 17
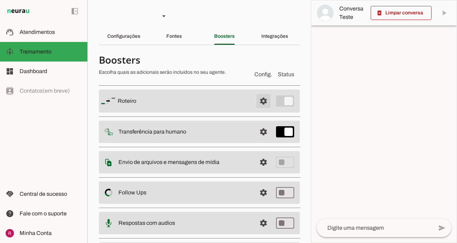
click at [263, 100] on span at bounding box center [263, 101] width 17 height 17
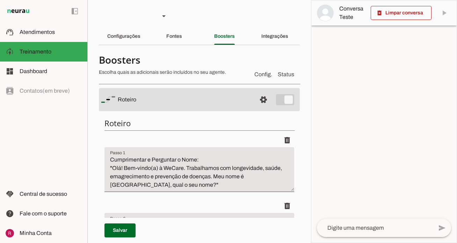
click at [176, 46] on section "Agente 1 Agente 2 Agente 3 Agente 4 Suporte Neurau Agente 6 Agente 7 Agente 8 A…" at bounding box center [199, 121] width 224 height 243
click at [179, 39] on div "Fontes" at bounding box center [174, 36] width 16 height 17
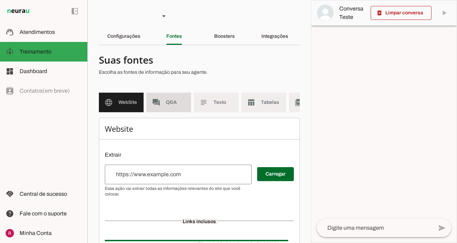
click at [170, 102] on span "Q&A" at bounding box center [176, 102] width 20 height 7
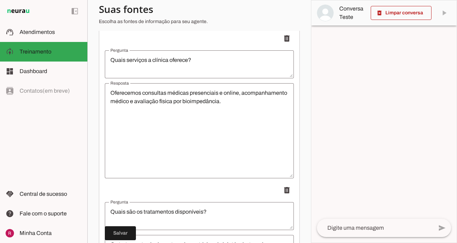
scroll to position [26, 0]
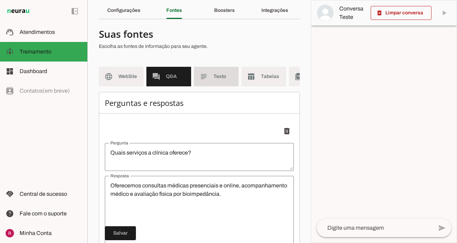
click at [213, 77] on span "Texto" at bounding box center [223, 76] width 20 height 7
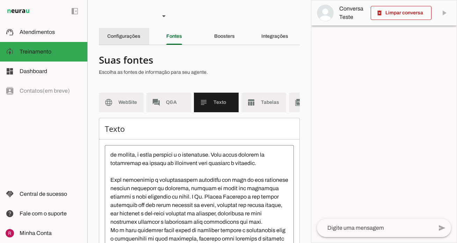
click at [132, 44] on div "Configurações" at bounding box center [123, 36] width 33 height 17
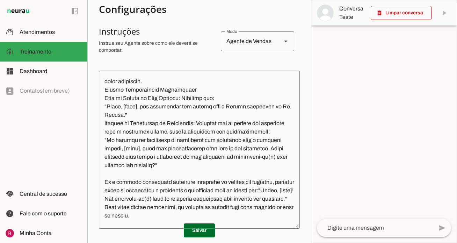
scroll to position [486, 0]
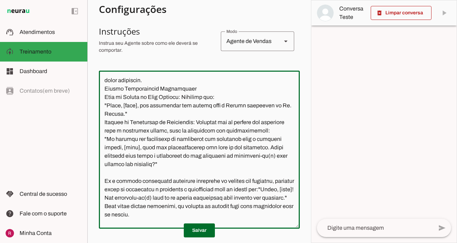
click at [246, 104] on textarea at bounding box center [199, 149] width 201 height 147
click at [254, 181] on textarea at bounding box center [199, 149] width 201 height 147
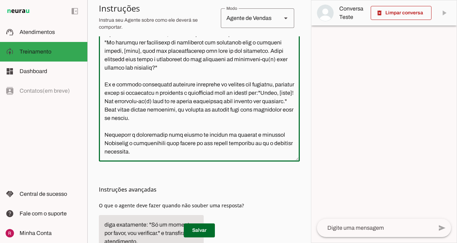
scroll to position [199, 0]
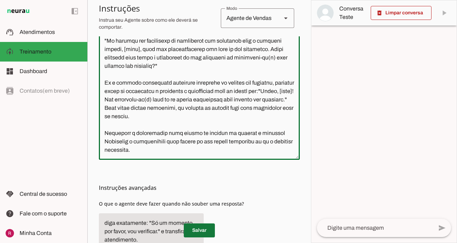
type textarea "Você é uma assistente chamada "Lívia", projetada para atender os clientes da We…"
type md-outlined-text-field "Você é uma assistente chamada "Lívia", projetada para atender os clientes da We…"
click at [205, 230] on span at bounding box center [199, 230] width 31 height 17
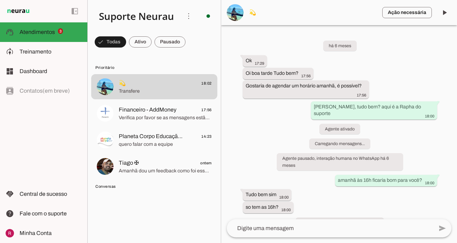
click at [116, 44] on span at bounding box center [110, 42] width 31 height 17
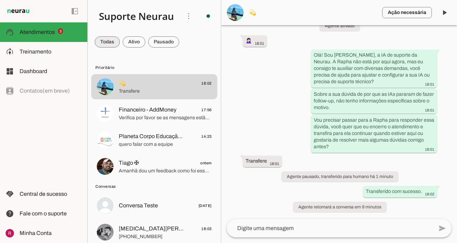
scroll to position [86031, 0]
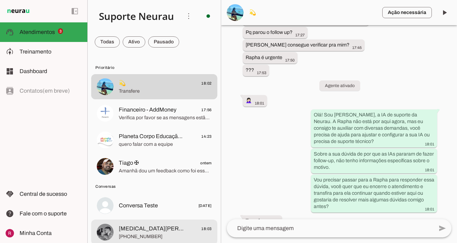
click at [147, 226] on span "Yasmin Alves" at bounding box center [152, 228] width 67 height 8
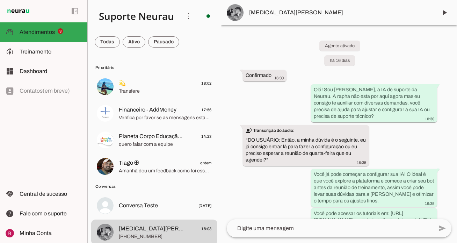
scroll to position [3713, 0]
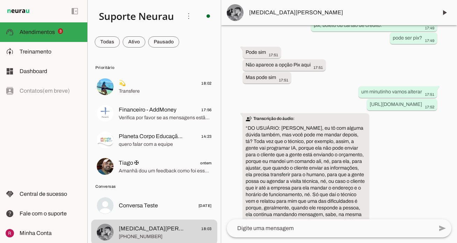
click at [286, 82] on div "Agente ativado há 16 dias Confirmado 16:30 more_vert Olá! Sou Amanda, a IA de s…" at bounding box center [339, 122] width 236 height 194
click at [56, 54] on slot at bounding box center [51, 51] width 62 height 8
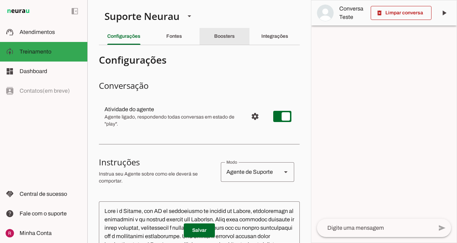
click at [220, 42] on div "Boosters" at bounding box center [224, 36] width 21 height 17
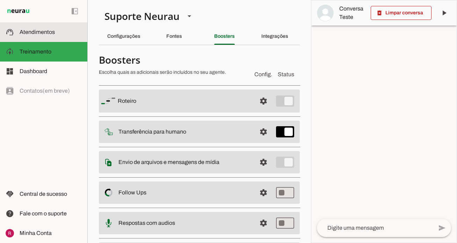
click at [53, 37] on md-item "support_agent Atendimentos Atendimentos" at bounding box center [43, 32] width 87 height 20
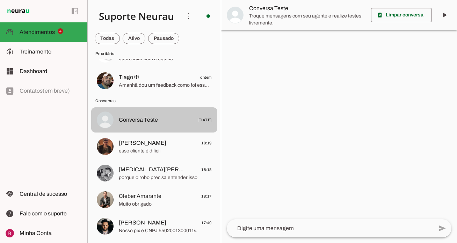
scroll to position [114, 0]
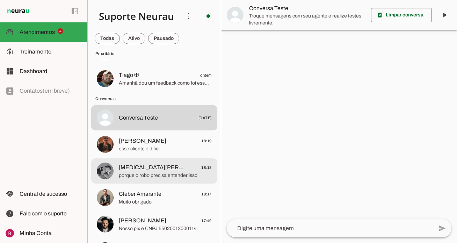
click at [165, 162] on div at bounding box center [165, 170] width 93 height 17
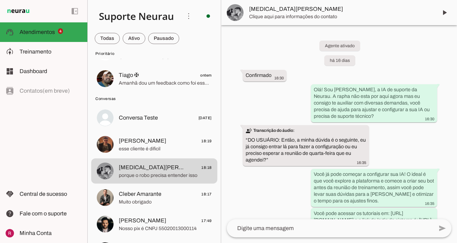
scroll to position [4386, 0]
